Goal: Information Seeking & Learning: Learn about a topic

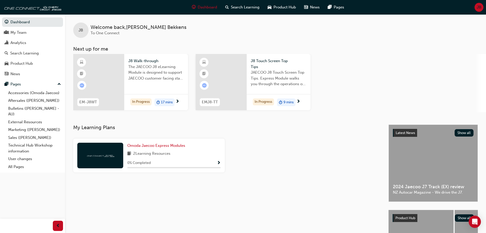
click at [150, 62] on span "J8 Walk-through" at bounding box center [156, 61] width 56 height 6
click at [144, 61] on span "J8 Walk-through" at bounding box center [156, 61] width 56 height 6
click at [259, 61] on span "J8 Touch Screen Top Tips" at bounding box center [279, 63] width 56 height 11
click at [25, 45] on div "Analytics" at bounding box center [18, 43] width 16 height 6
